Goal: Task Accomplishment & Management: Manage account settings

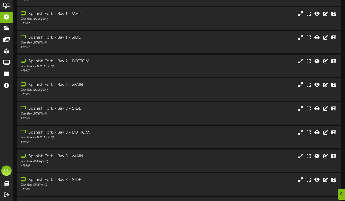
scroll to position [79, 0]
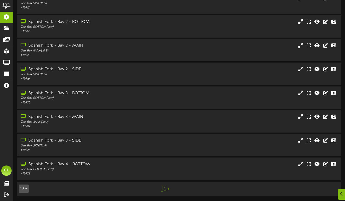
click at [166, 189] on link "2" at bounding box center [165, 190] width 3 height 6
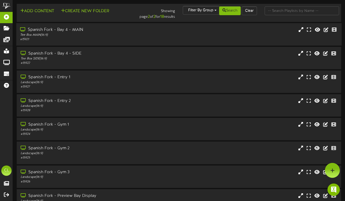
click at [164, 38] on div "Spanish Fork - Bay 4 - MAIN Tee Box MAIN ( 16:9 ) # 15921" at bounding box center [179, 34] width 326 height 15
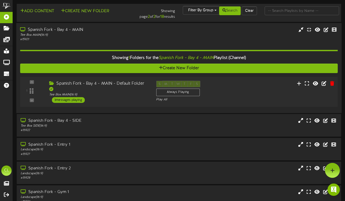
click at [118, 99] on div "Spanish Fork - Bay 4 - MAIN - Default Folder Tee Box MAIN ( 16:9 ) 3 messages p…" at bounding box center [98, 92] width 107 height 22
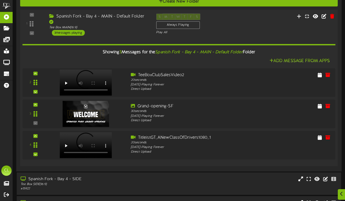
scroll to position [67, 0]
click at [330, 106] on icon at bounding box center [330, 106] width 6 height 6
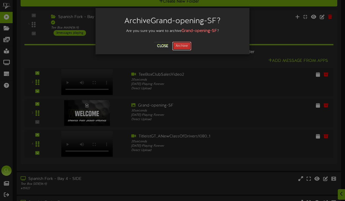
click at [185, 44] on button "Archive" at bounding box center [181, 46] width 19 height 9
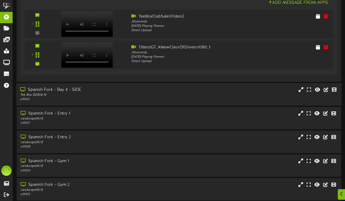
scroll to position [135, 0]
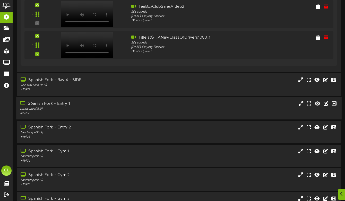
click at [117, 114] on div "# 15927" at bounding box center [84, 113] width 128 height 4
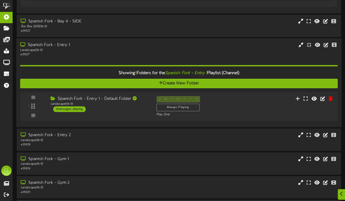
scroll to position [194, 0]
click at [117, 114] on div "1 ( 16:9" at bounding box center [179, 106] width 318 height 21
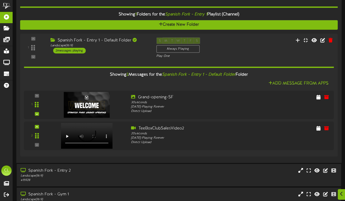
scroll to position [253, 0]
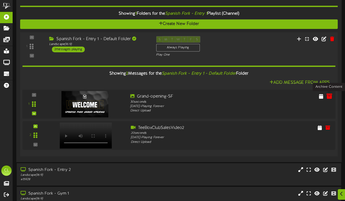
click at [329, 97] on icon at bounding box center [330, 97] width 6 height 6
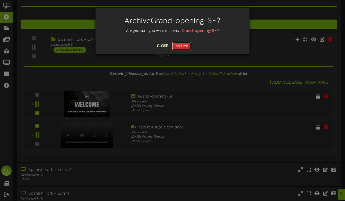
click at [181, 47] on button "Archive" at bounding box center [181, 46] width 19 height 9
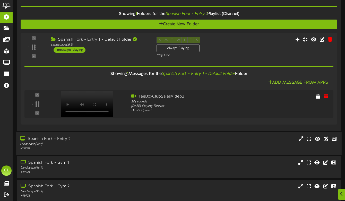
click at [159, 136] on div "Spanish Fork - Entry 2 Landscape ( 16:9 ) # 15928" at bounding box center [179, 143] width 326 height 22
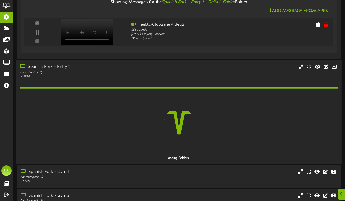
scroll to position [353, 0]
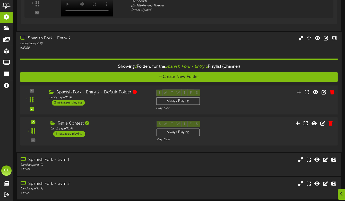
click at [109, 101] on div "Spanish Fork - Entry 2 - Default Folder Landscape ( 16:9 ) 2 messages playing" at bounding box center [98, 97] width 107 height 16
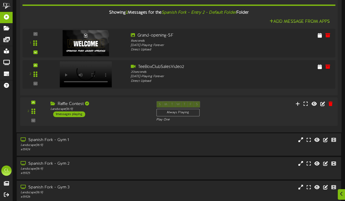
scroll to position [470, 0]
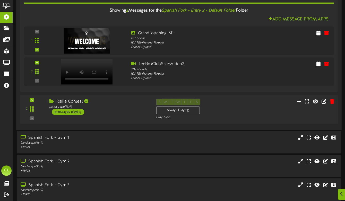
click at [250, 117] on div "2 ( 16:9" at bounding box center [179, 109] width 321 height 21
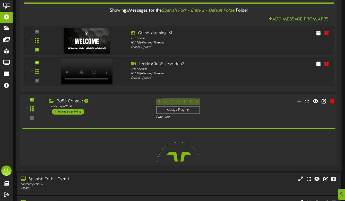
scroll to position [469, 0]
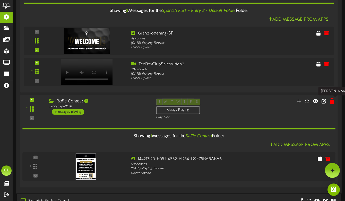
click at [333, 101] on icon at bounding box center [332, 101] width 5 height 6
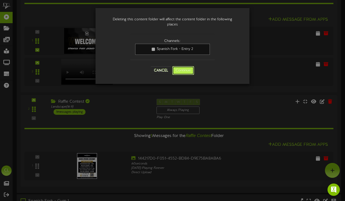
click at [183, 70] on button "Continue" at bounding box center [183, 70] width 22 height 9
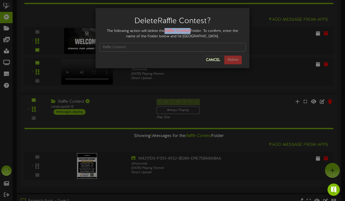
drag, startPoint x: 191, startPoint y: 31, endPoint x: 166, endPoint y: 29, distance: 25.2
click at [166, 29] on div "The following action will delete the Raffle Contest Folder. To confirm, enter t…" at bounding box center [173, 33] width 146 height 11
copy strong "affle Contest"
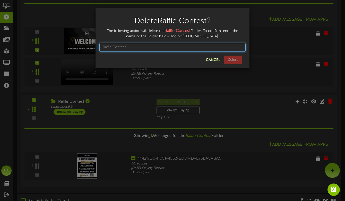
click at [158, 45] on input "text" at bounding box center [173, 47] width 146 height 9
paste input "affle Contest"
click at [103, 46] on input "affle Contest" at bounding box center [173, 47] width 146 height 9
type input "Raffle Contest"
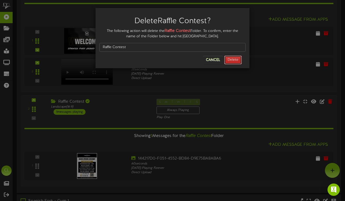
click at [238, 57] on button "Delete" at bounding box center [234, 60] width 18 height 9
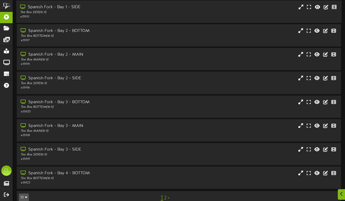
scroll to position [76, 0]
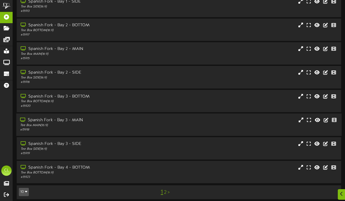
click at [153, 126] on div "Spanish Fork - Bay 3 - MAIN Tee Box MAIN ( 16:9 ) # 15918" at bounding box center [179, 125] width 326 height 15
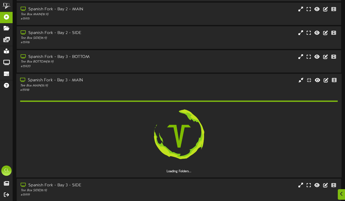
scroll to position [160, 0]
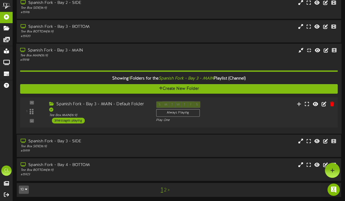
click at [137, 117] on div "Spanish Fork - Bay 3 - MAIN - Default Folder Tee Box MAIN ( 16:9 ) 3 messages p…" at bounding box center [98, 112] width 107 height 22
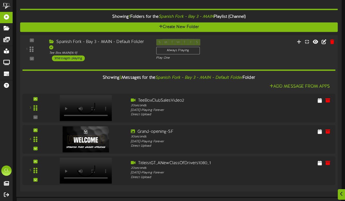
scroll to position [217, 0]
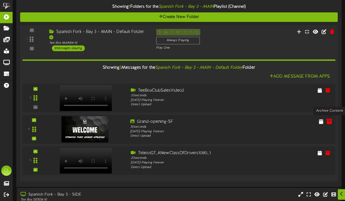
click at [329, 121] on icon at bounding box center [330, 121] width 6 height 6
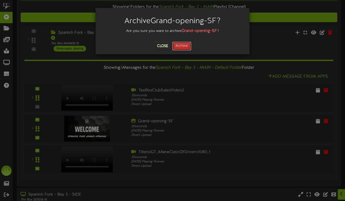
click at [187, 46] on button "Archive" at bounding box center [181, 46] width 19 height 9
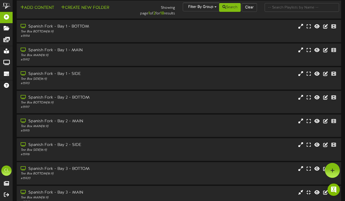
scroll to position [2, 0]
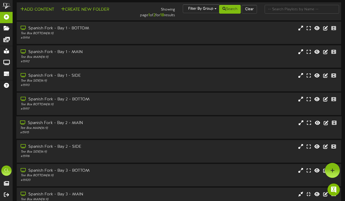
click at [139, 129] on div "Tee Box MAIN ( 16:9 )" at bounding box center [84, 128] width 128 height 4
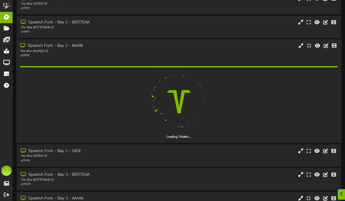
scroll to position [80, 0]
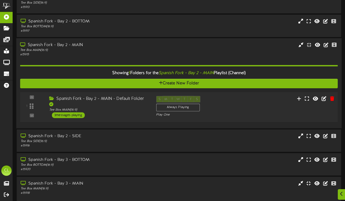
click at [132, 111] on div "Spanish Fork - Bay 2 - MAIN - Default Folder Tee Box MAIN ( 16:9 ) 3 messages p…" at bounding box center [98, 107] width 107 height 22
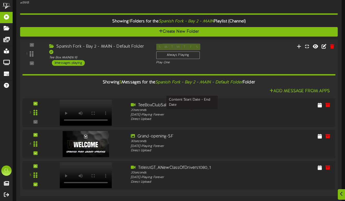
scroll to position [132, 0]
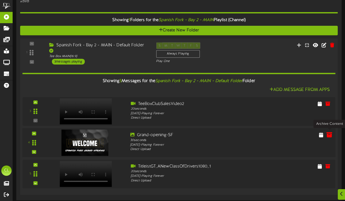
click at [327, 136] on icon at bounding box center [330, 135] width 6 height 6
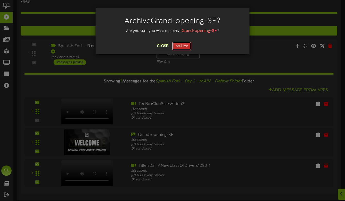
click at [185, 47] on button "Archive" at bounding box center [181, 46] width 19 height 9
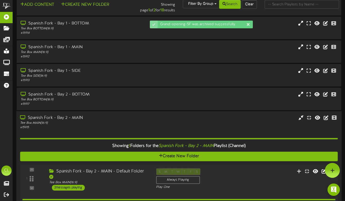
scroll to position [0, 0]
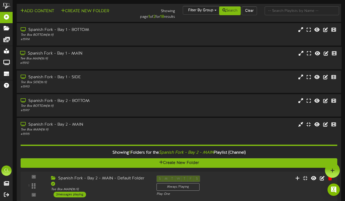
click at [141, 57] on div "Tee Box MAIN ( 16:9 )" at bounding box center [84, 59] width 128 height 4
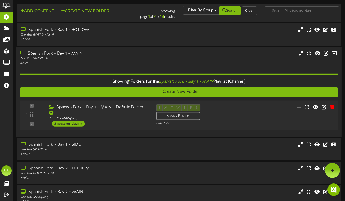
click at [145, 117] on div "Spanish Fork - Bay 1 - MAIN - Default Folder Tee Box MAIN ( 16:9 ) 2 messages p…" at bounding box center [98, 116] width 107 height 22
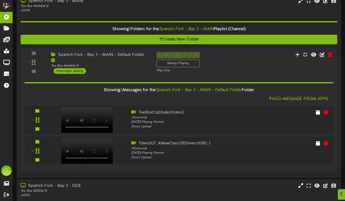
scroll to position [561, 0]
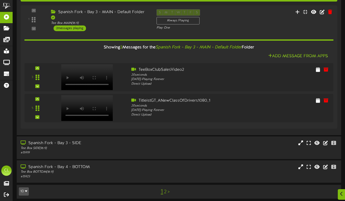
click at [166, 189] on link "2" at bounding box center [165, 192] width 3 height 6
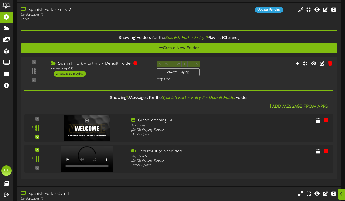
scroll to position [386, 0]
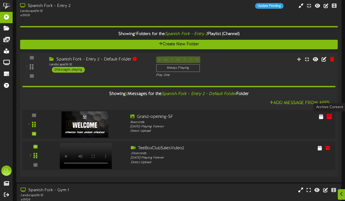
click at [329, 117] on icon at bounding box center [330, 117] width 6 height 6
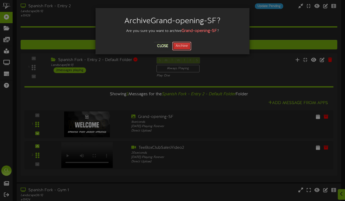
click at [187, 46] on button "Archive" at bounding box center [181, 46] width 19 height 9
